Goal: Obtain resource: Download file/media

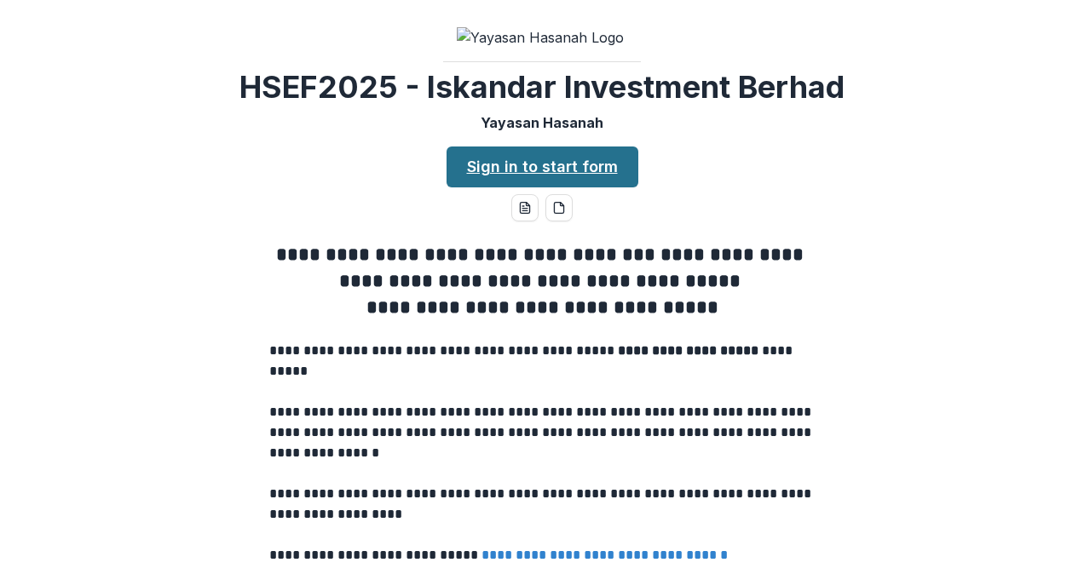
click at [578, 187] on link "Sign in to start form" at bounding box center [542, 167] width 192 height 41
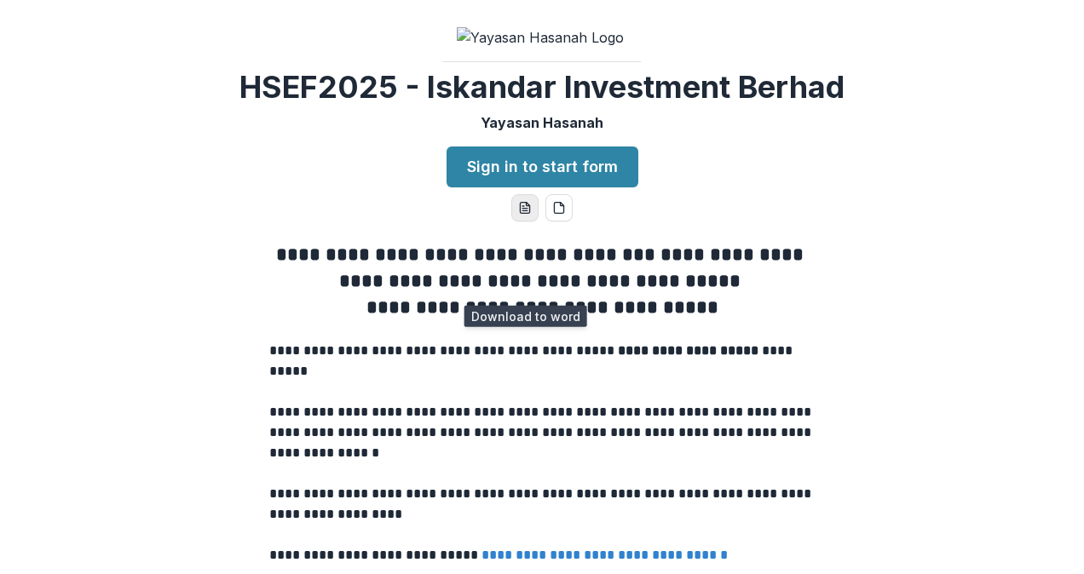
click at [518, 215] on icon "word-download" at bounding box center [525, 208] width 14 height 14
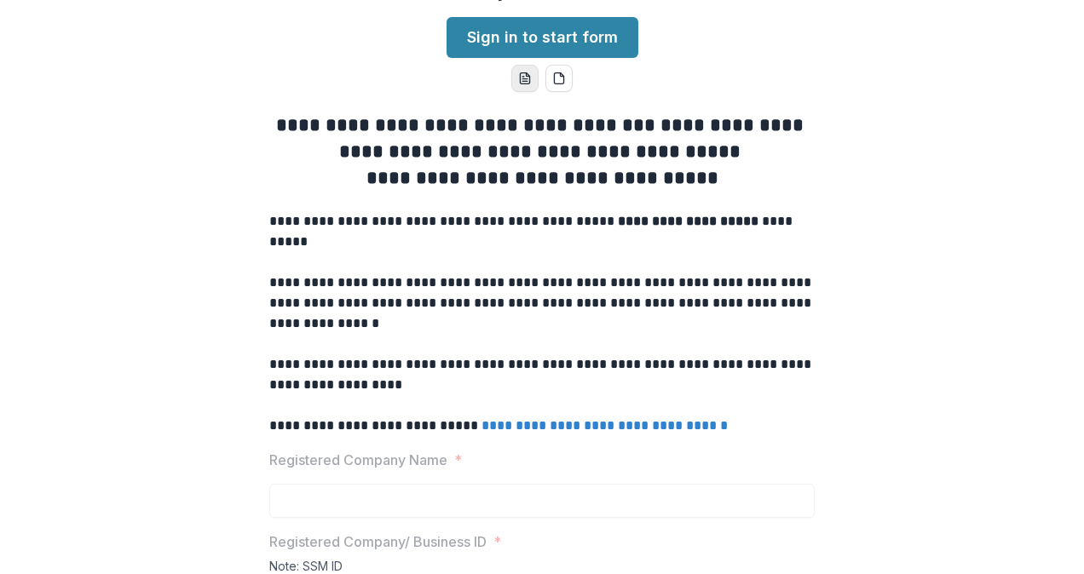
scroll to position [341, 0]
